Goal: Transaction & Acquisition: Purchase product/service

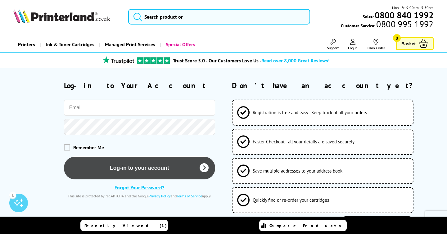
type input "[PERSON_NAME][EMAIL_ADDRESS][PERSON_NAME][DOMAIN_NAME]"
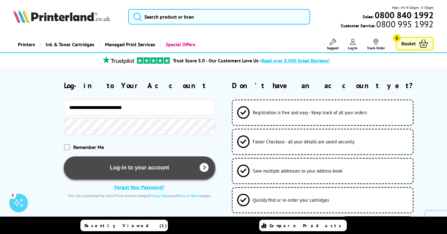
click at [126, 164] on button "Log-in to your account" at bounding box center [139, 168] width 151 height 23
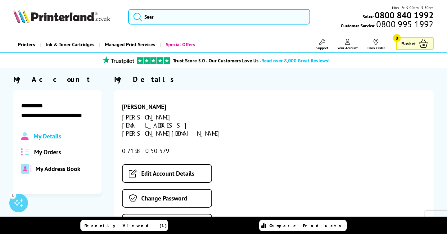
click at [54, 151] on span "My Orders" at bounding box center [47, 152] width 27 height 8
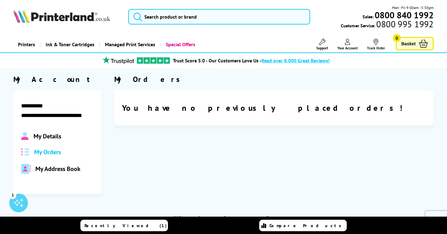
click at [341, 48] on span "Your Account" at bounding box center [348, 48] width 20 height 5
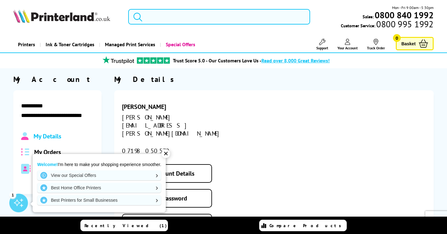
click at [163, 21] on input "search" at bounding box center [219, 17] width 182 height 16
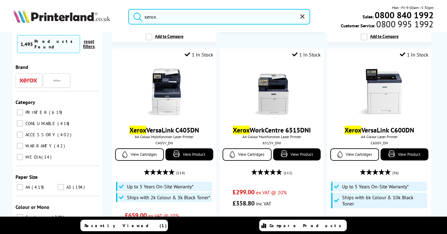
scroll to position [1200, 0]
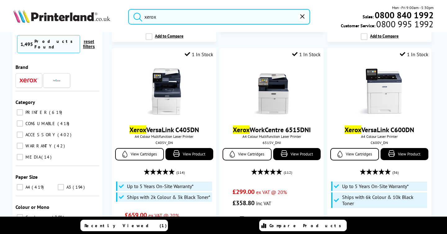
type input "xerox"
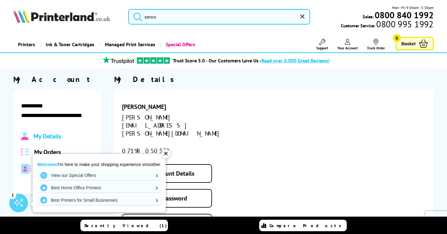
click at [222, 18] on input "xerox" at bounding box center [219, 17] width 182 height 16
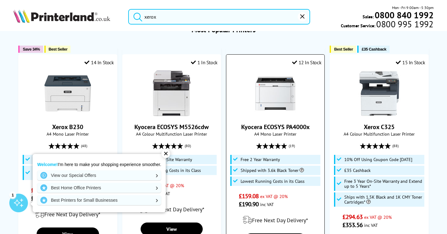
scroll to position [66, 0]
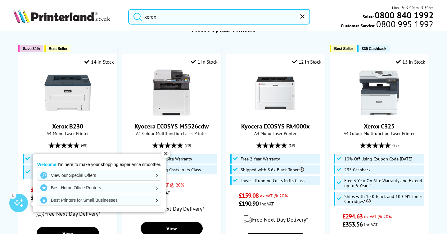
click at [235, 22] on input "xerox" at bounding box center [219, 17] width 182 height 16
paste input "Xerox WorkCentre 6515DN"
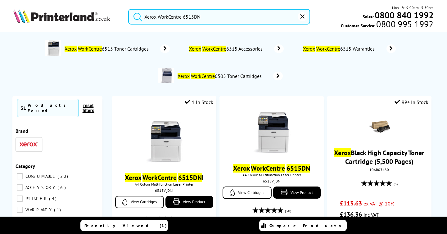
type input "Xerox WorkCentre 6515DN"
click at [129, 9] on button "submit" at bounding box center [137, 16] width 16 height 14
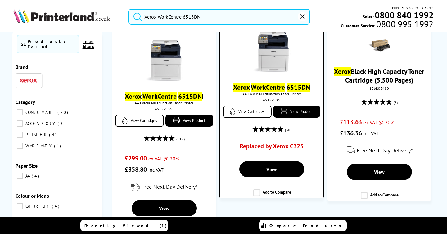
scroll to position [84, 0]
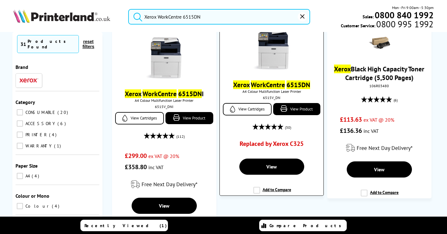
click at [266, 144] on link "Replaced by Xerox C325" at bounding box center [272, 145] width 64 height 11
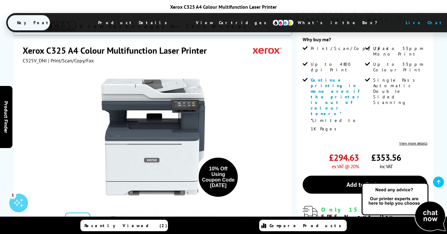
scroll to position [175, 0]
click at [163, 76] on img at bounding box center [154, 137] width 122 height 122
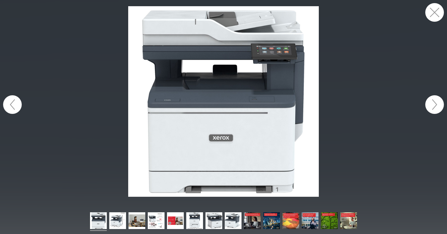
click at [190, 69] on img at bounding box center [223, 101] width 191 height 191
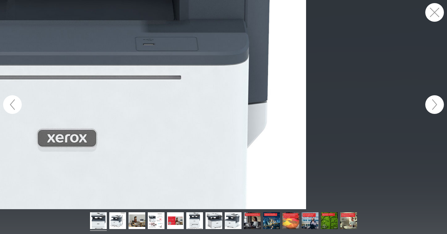
click at [162, 106] on figure at bounding box center [223, 104] width 447 height 209
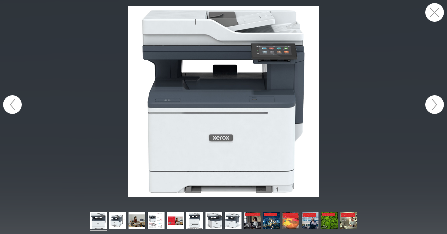
click at [227, 44] on img at bounding box center [223, 101] width 191 height 191
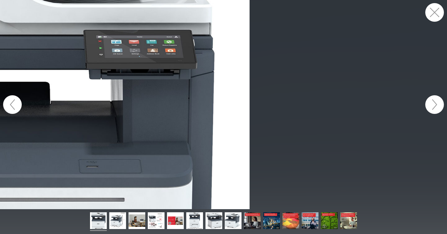
click at [227, 44] on figure at bounding box center [223, 104] width 447 height 209
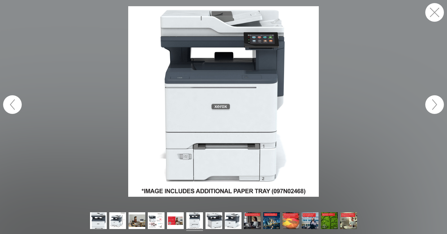
click at [353, 212] on div at bounding box center [223, 221] width 447 height 25
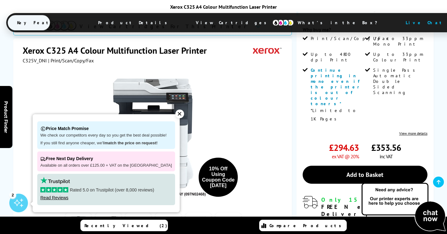
scroll to position [186, 0]
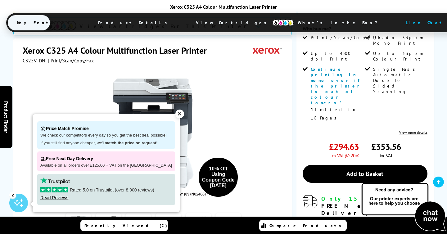
click at [176, 114] on div "✕" at bounding box center [180, 114] width 9 height 9
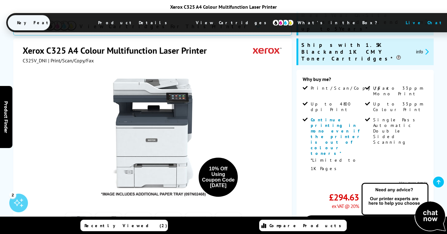
scroll to position [132, 0]
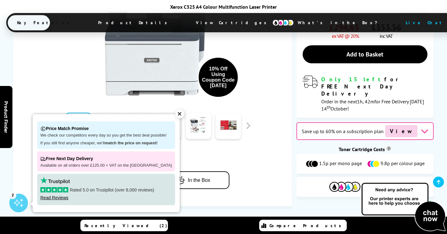
scroll to position [308, 0]
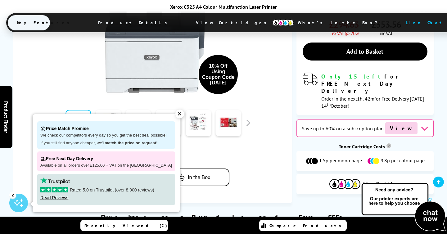
click at [248, 107] on div at bounding box center [153, 122] width 199 height 31
click at [249, 118] on button "button" at bounding box center [248, 122] width 9 height 9
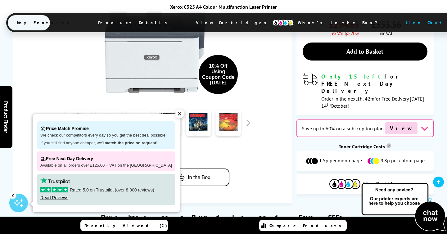
click at [67, 110] on link at bounding box center [78, 123] width 25 height 26
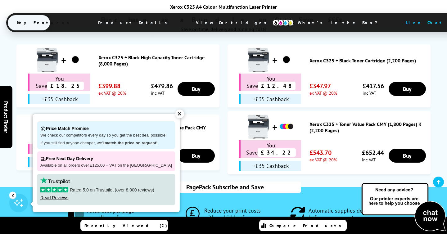
scroll to position [512, 0]
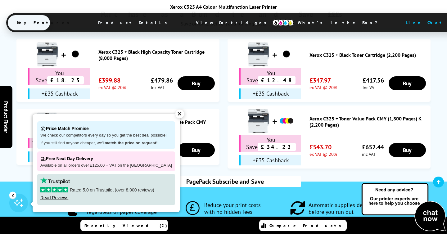
click at [177, 114] on div "✕" at bounding box center [180, 114] width 9 height 9
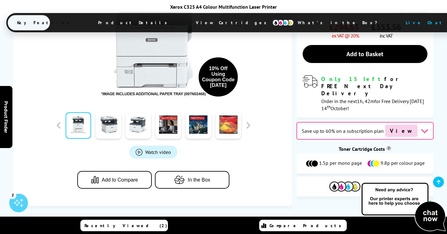
scroll to position [305, 0]
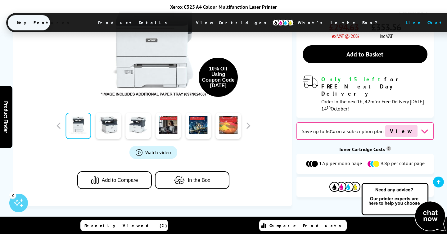
click at [204, 171] on button "In the Box" at bounding box center [192, 180] width 75 height 18
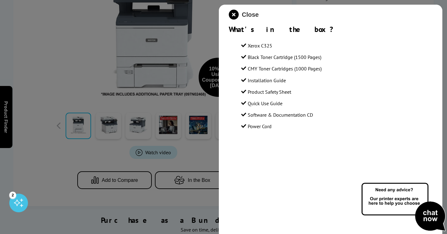
click at [253, 17] on span "Close" at bounding box center [250, 14] width 17 height 7
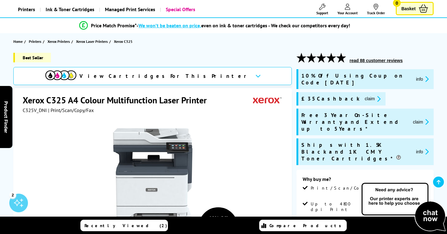
scroll to position [0, 0]
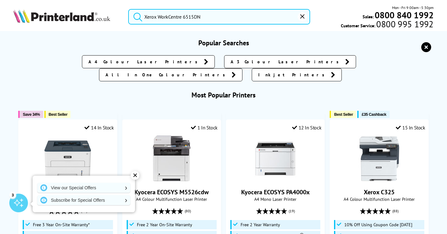
drag, startPoint x: 184, startPoint y: 18, endPoint x: 271, endPoint y: 16, distance: 87.0
click at [271, 16] on input "Xerox WorkCentre 6515DN" at bounding box center [219, 17] width 182 height 16
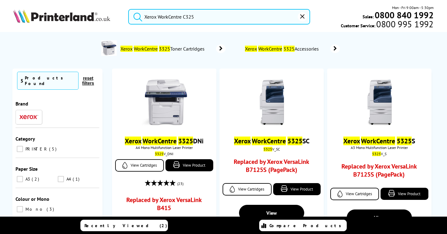
click at [129, 9] on button "submit" at bounding box center [137, 16] width 16 height 14
click at [176, 18] on input "Xerox WorkCentre C325" at bounding box center [219, 17] width 182 height 16
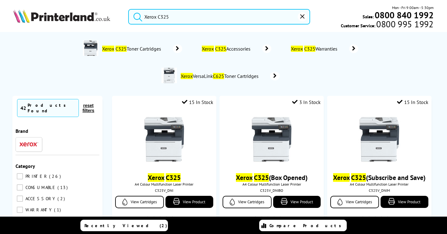
type input "Xerox C325"
click at [129, 9] on button "submit" at bounding box center [137, 16] width 16 height 14
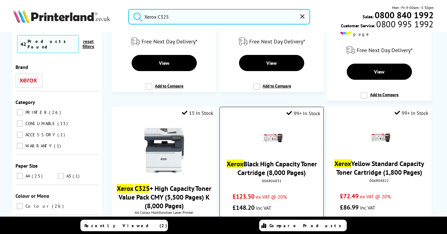
scroll to position [406, 0]
